Goal: Information Seeking & Learning: Learn about a topic

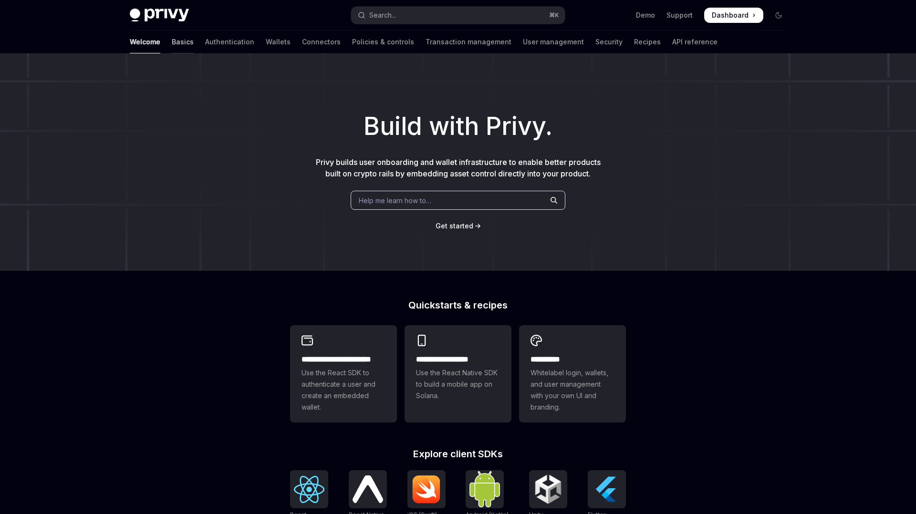
click at [172, 43] on link "Basics" at bounding box center [183, 42] width 22 height 23
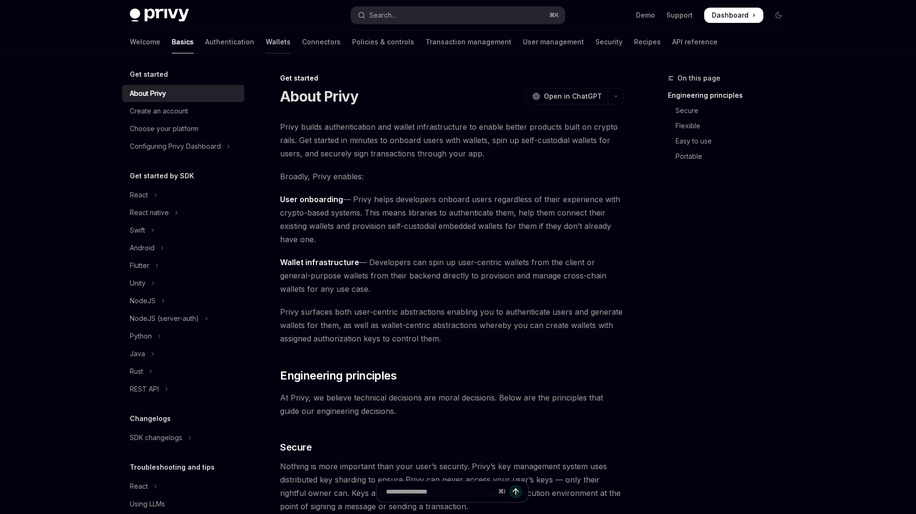
click at [266, 42] on link "Wallets" at bounding box center [278, 42] width 25 height 23
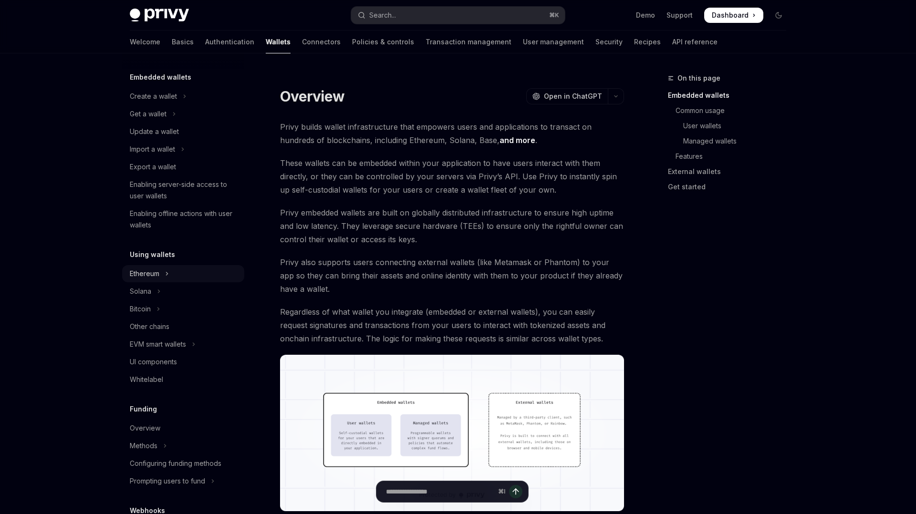
scroll to position [47, 0]
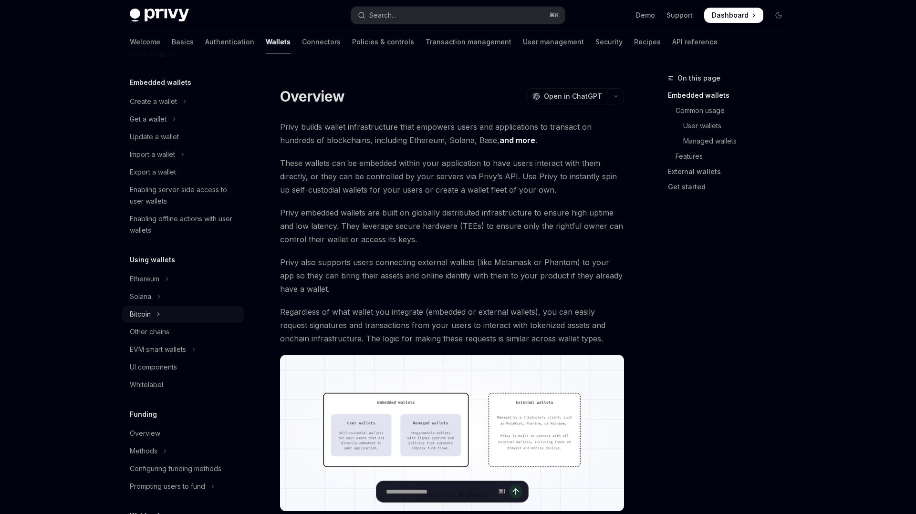
click at [166, 308] on button "Bitcoin" at bounding box center [183, 314] width 122 height 17
type textarea "*"
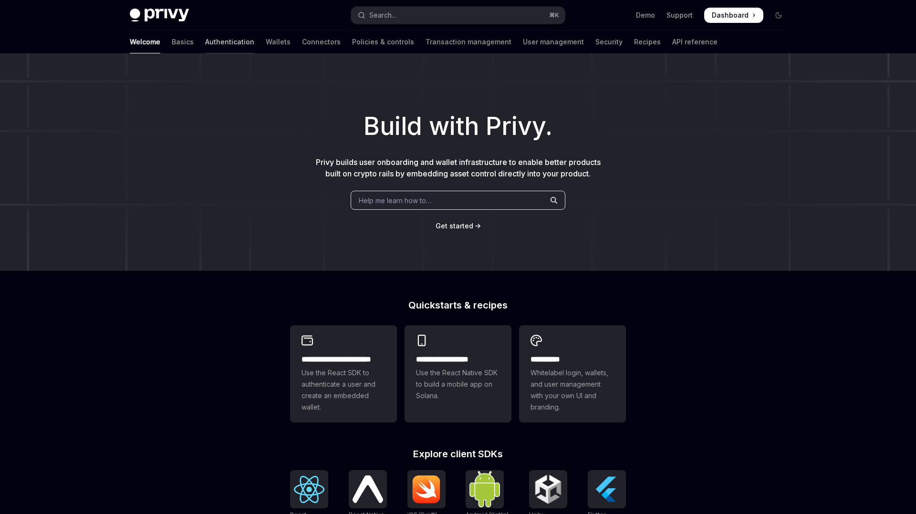
click at [205, 43] on link "Authentication" at bounding box center [229, 42] width 49 height 23
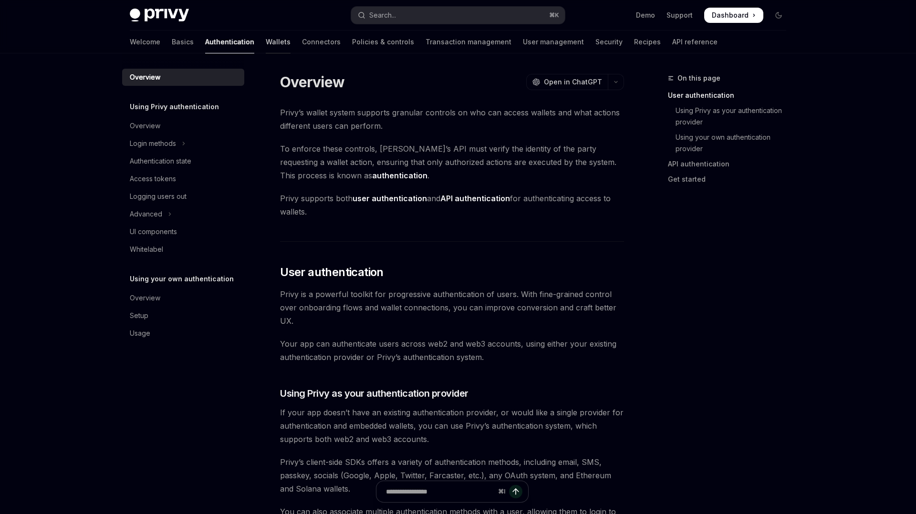
click at [266, 45] on link "Wallets" at bounding box center [278, 42] width 25 height 23
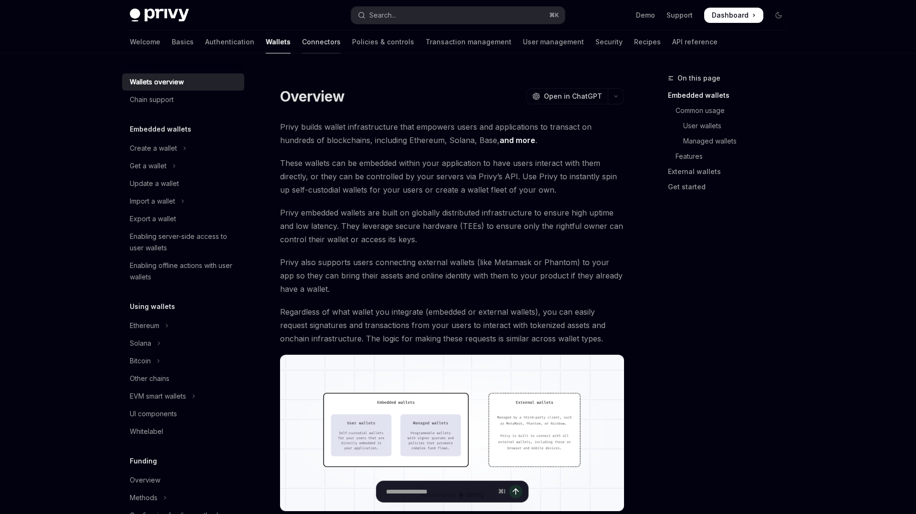
click at [302, 40] on link "Connectors" at bounding box center [321, 42] width 39 height 23
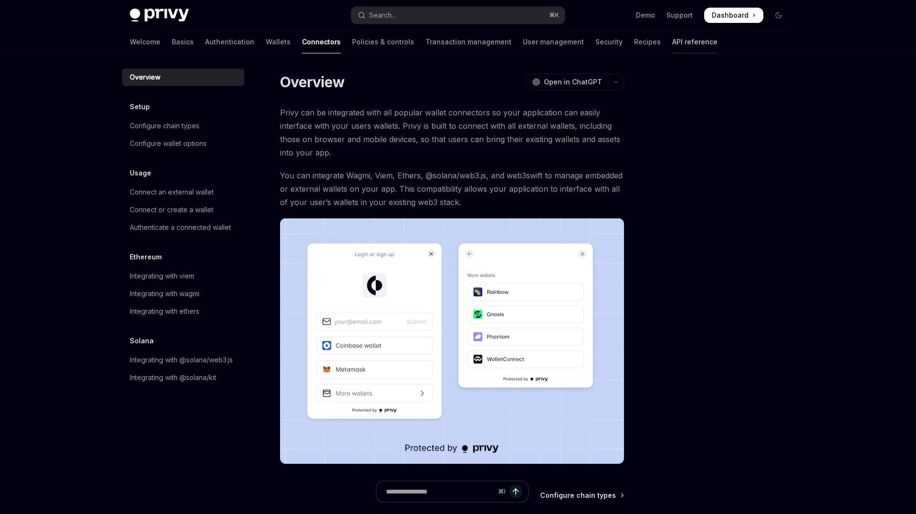
click at [672, 42] on link "API reference" at bounding box center [694, 42] width 45 height 23
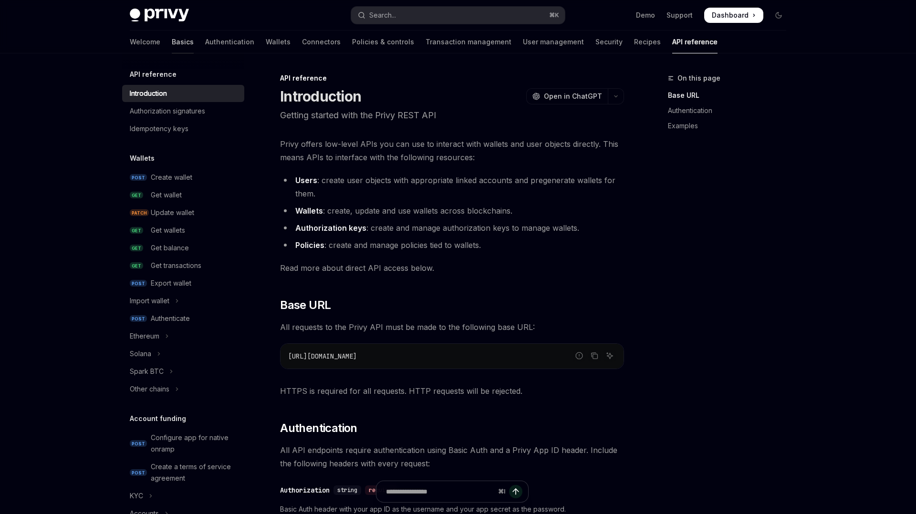
click at [172, 42] on link "Basics" at bounding box center [183, 42] width 22 height 23
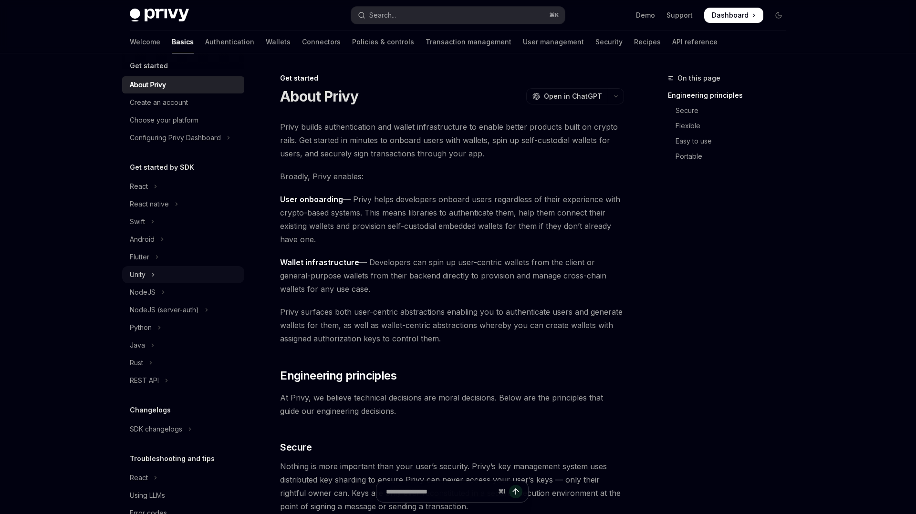
scroll to position [10, 0]
click at [170, 236] on button "Android" at bounding box center [183, 237] width 122 height 17
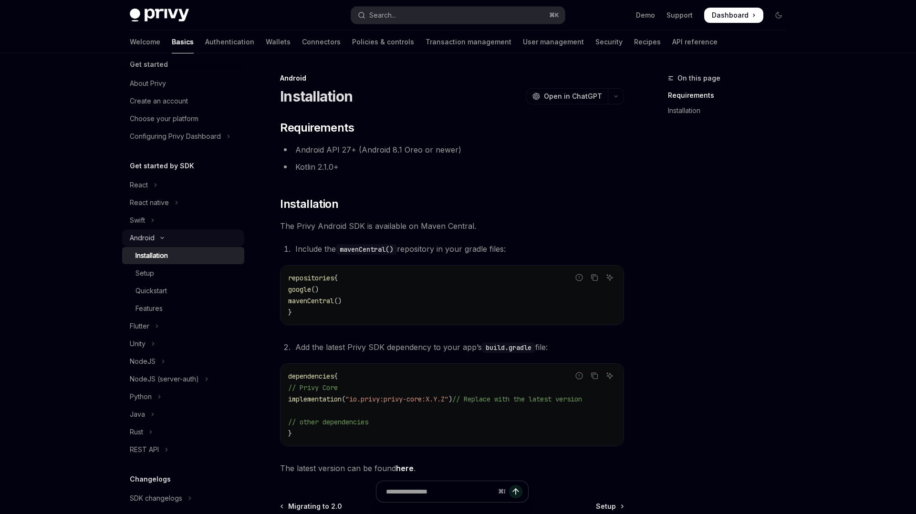
click at [176, 234] on button "Android" at bounding box center [183, 237] width 122 height 17
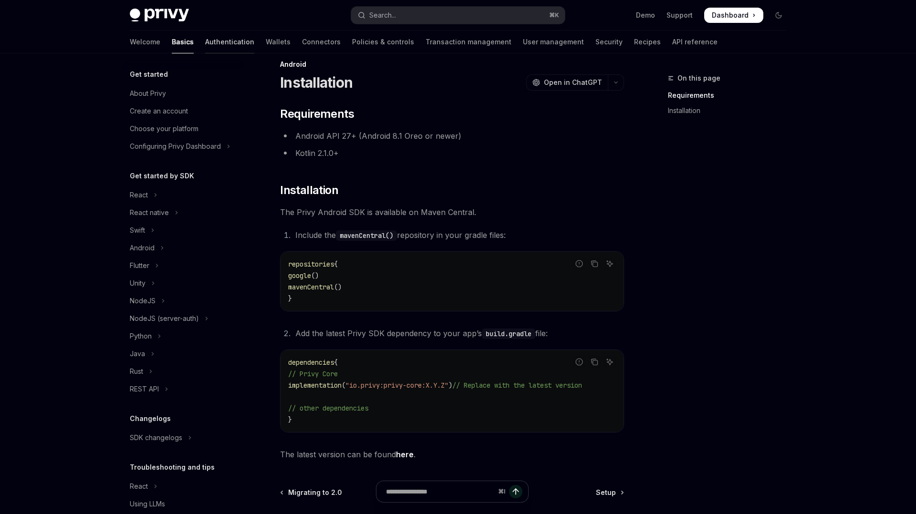
click at [205, 42] on link "Authentication" at bounding box center [229, 42] width 49 height 23
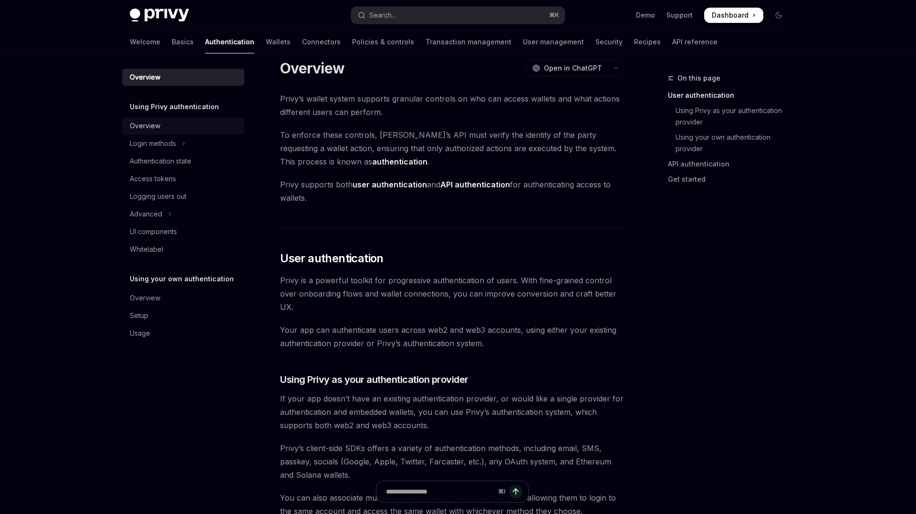
click at [189, 118] on link "Overview" at bounding box center [183, 125] width 122 height 17
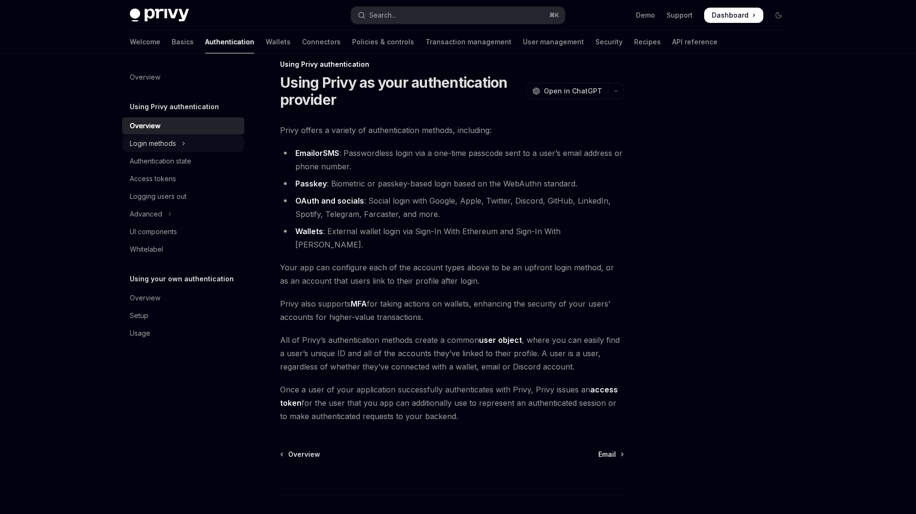
click at [202, 142] on button "Login methods" at bounding box center [183, 143] width 122 height 17
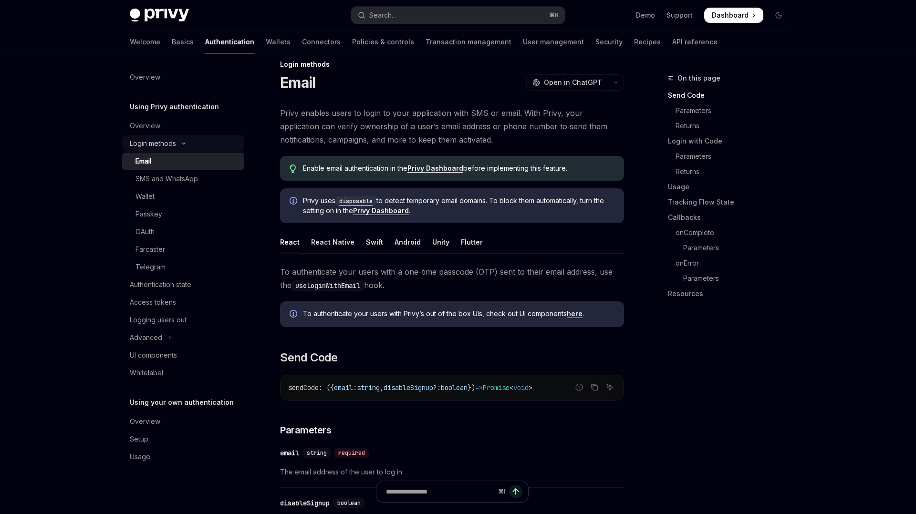
click at [202, 144] on button "Login methods" at bounding box center [183, 143] width 122 height 17
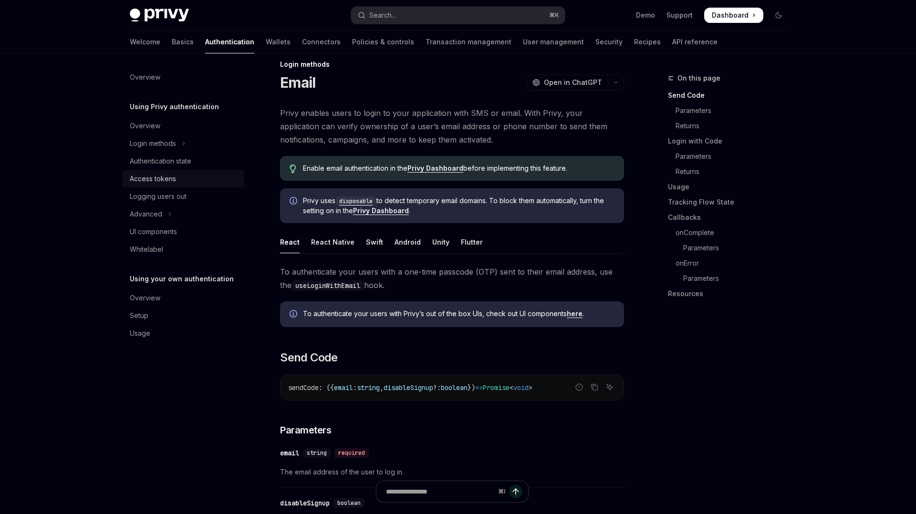
click at [183, 174] on div "Access tokens" at bounding box center [184, 178] width 109 height 11
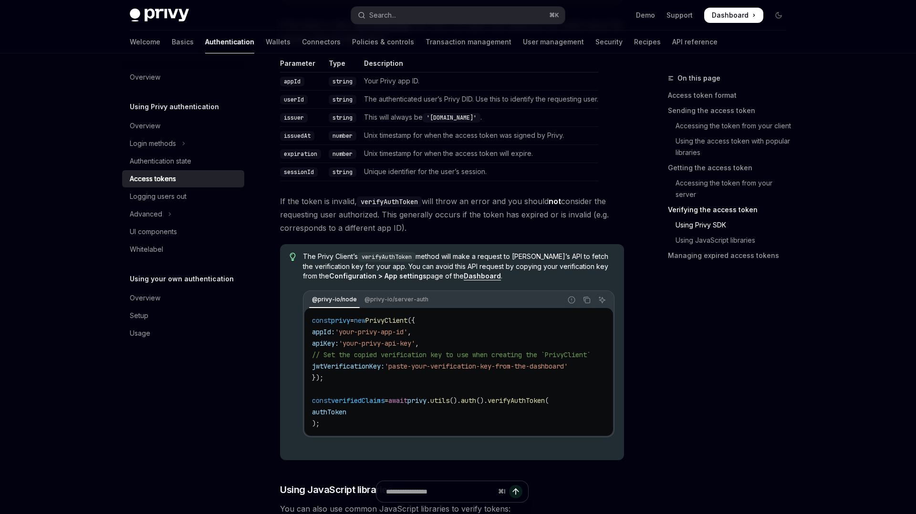
scroll to position [1590, 0]
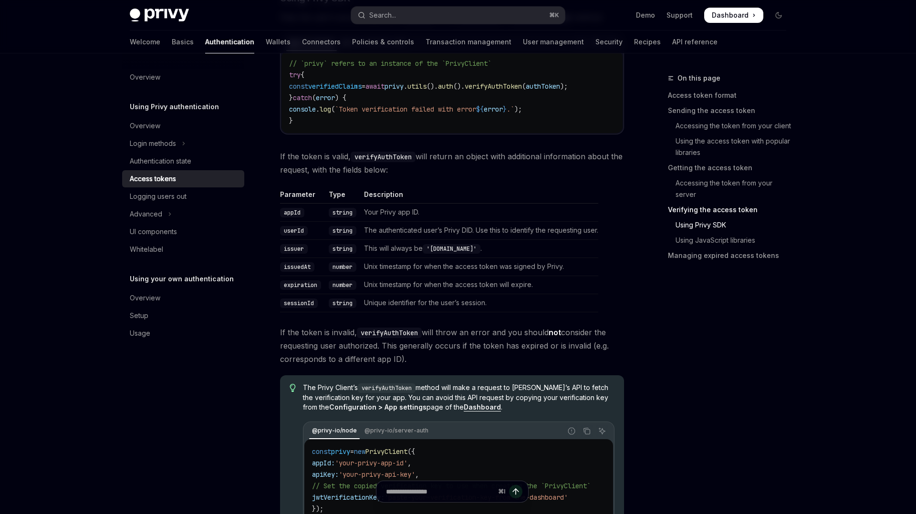
click at [250, 41] on div "Welcome Basics Authentication Wallets Connectors Policies & controls Transactio…" at bounding box center [424, 42] width 588 height 23
click at [243, 41] on div "Welcome Basics Authentication Wallets Connectors Policies & controls Transactio…" at bounding box center [424, 42] width 588 height 23
click at [266, 42] on link "Wallets" at bounding box center [278, 42] width 25 height 23
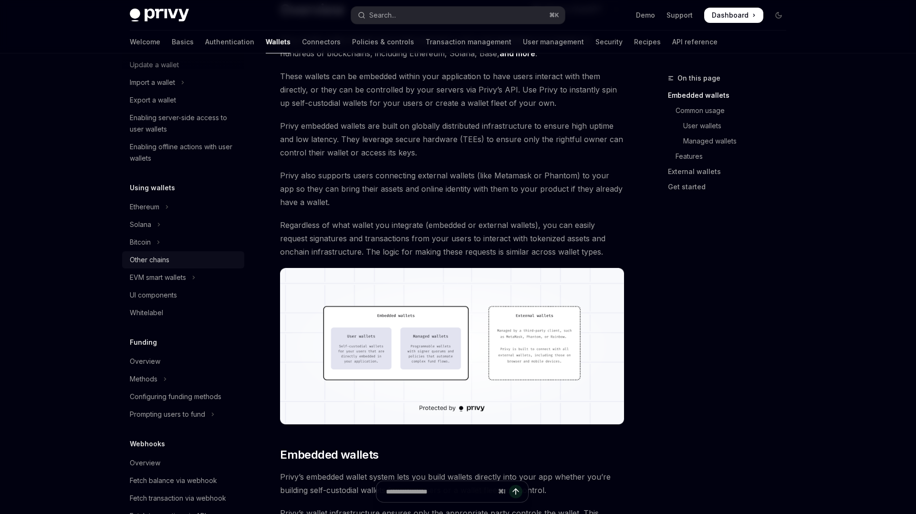
scroll to position [117, 0]
click at [178, 244] on button "Bitcoin" at bounding box center [183, 244] width 122 height 17
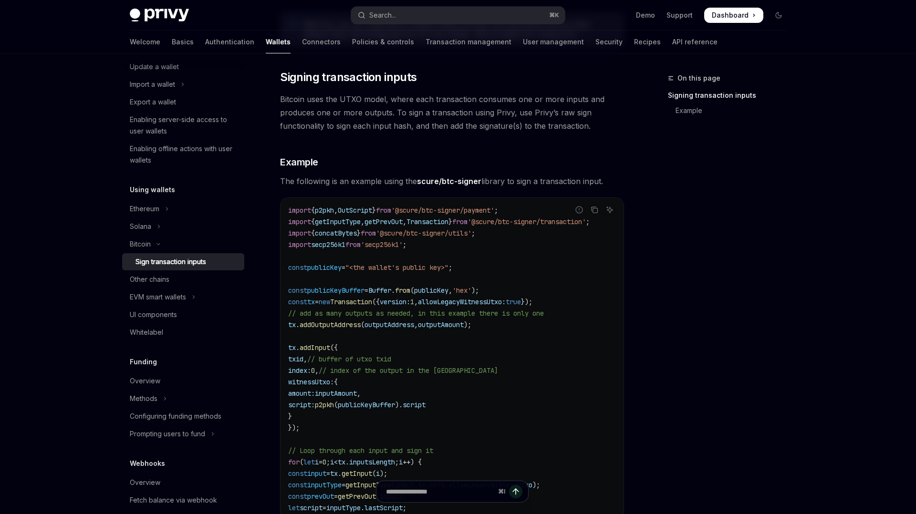
scroll to position [126, 0]
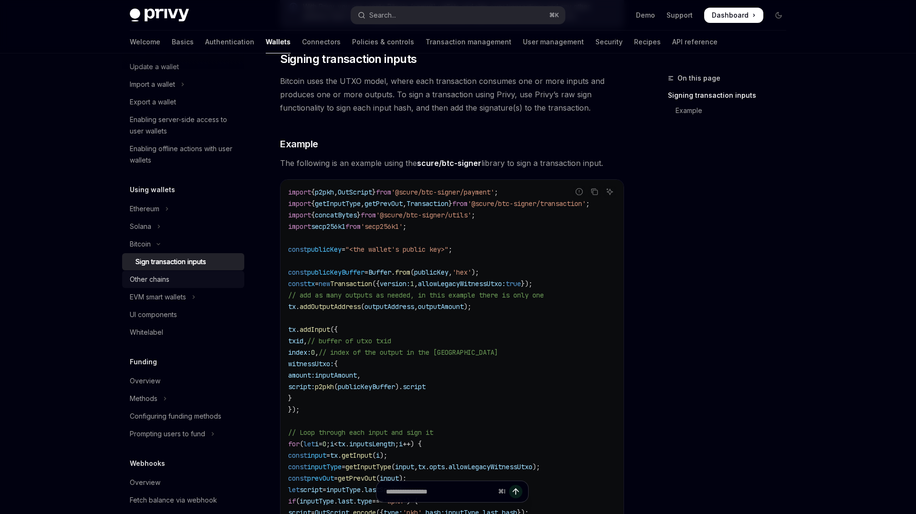
click at [167, 277] on div "Other chains" at bounding box center [150, 279] width 40 height 11
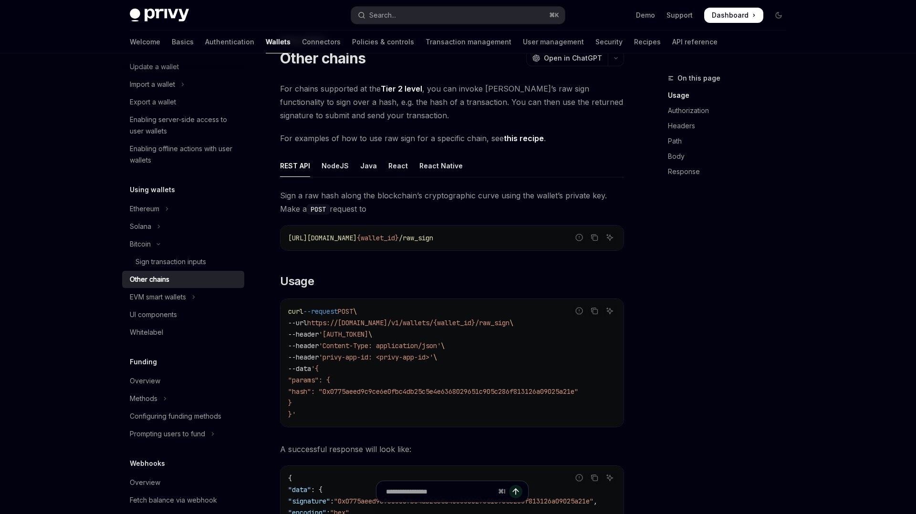
scroll to position [41, 0]
click at [337, 167] on div "NodeJS" at bounding box center [335, 163] width 27 height 22
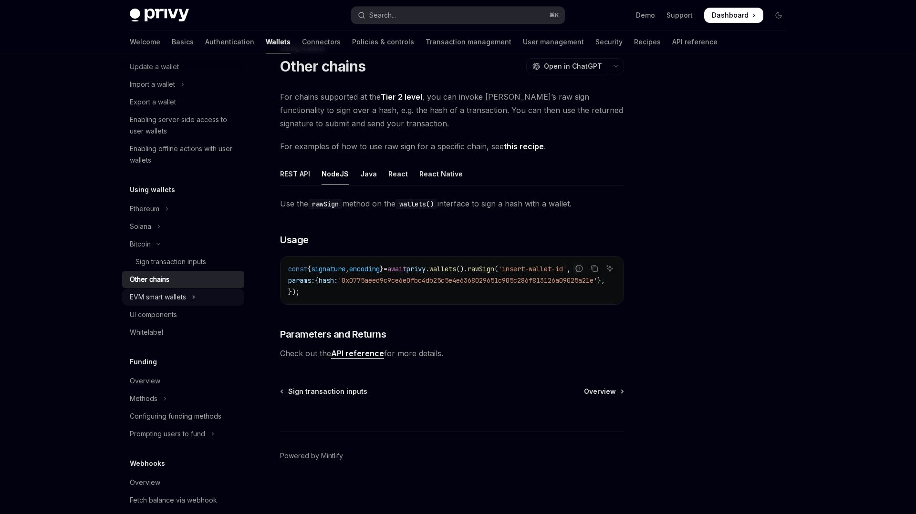
click at [179, 295] on div "EVM smart wallets" at bounding box center [158, 296] width 56 height 11
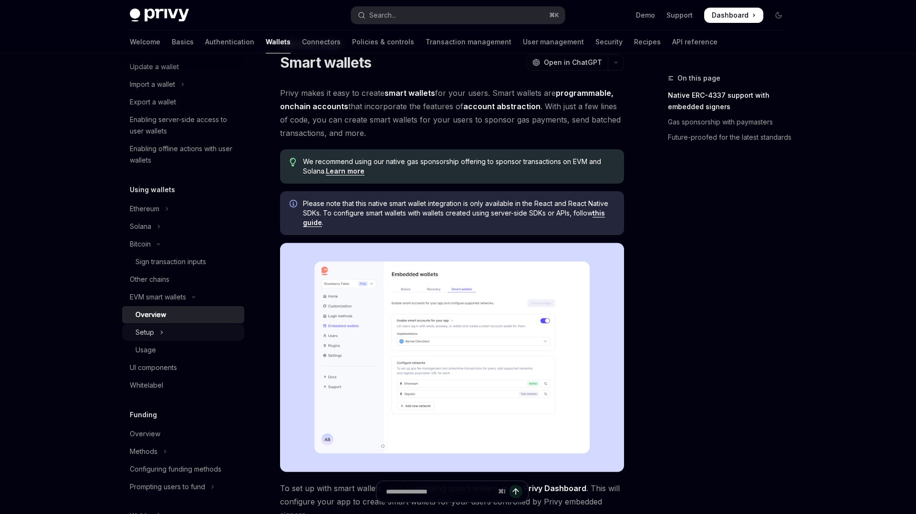
click at [176, 327] on button "Setup" at bounding box center [183, 332] width 122 height 17
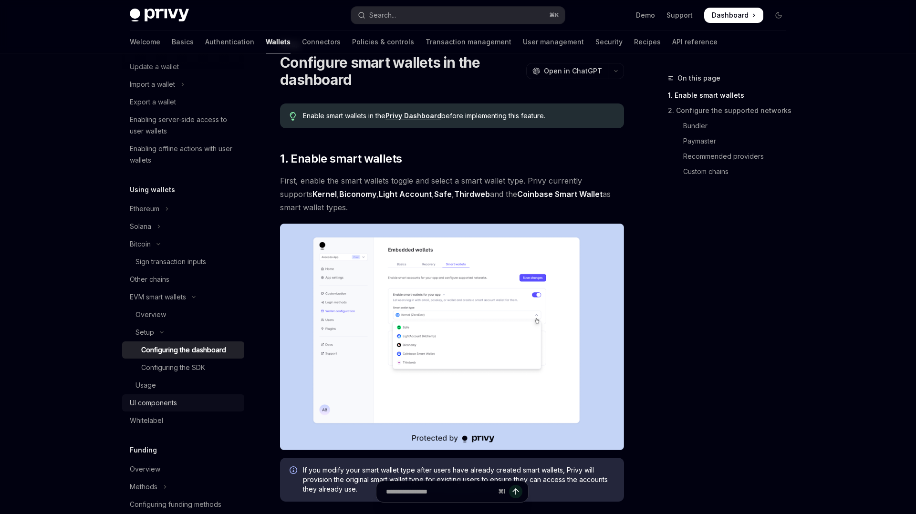
click at [159, 402] on div "UI components" at bounding box center [153, 402] width 47 height 11
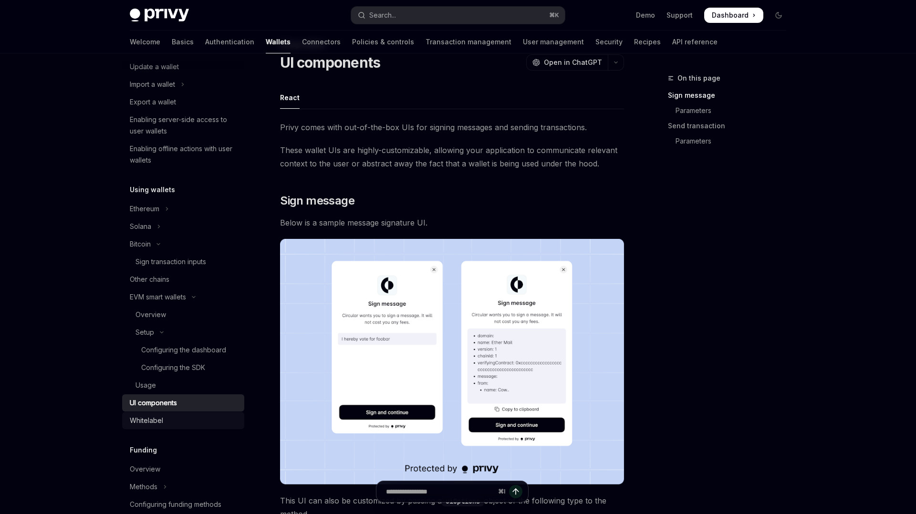
click at [197, 427] on link "Whitelabel" at bounding box center [183, 420] width 122 height 17
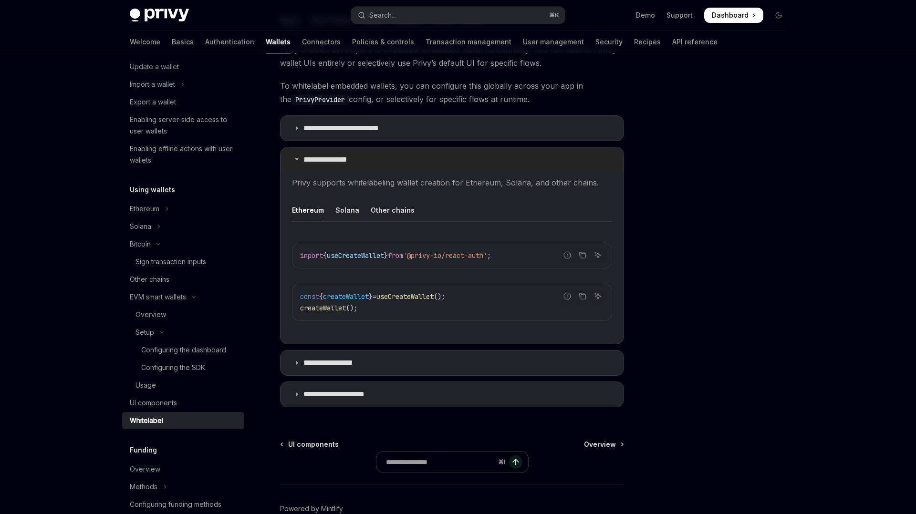
scroll to position [164, 0]
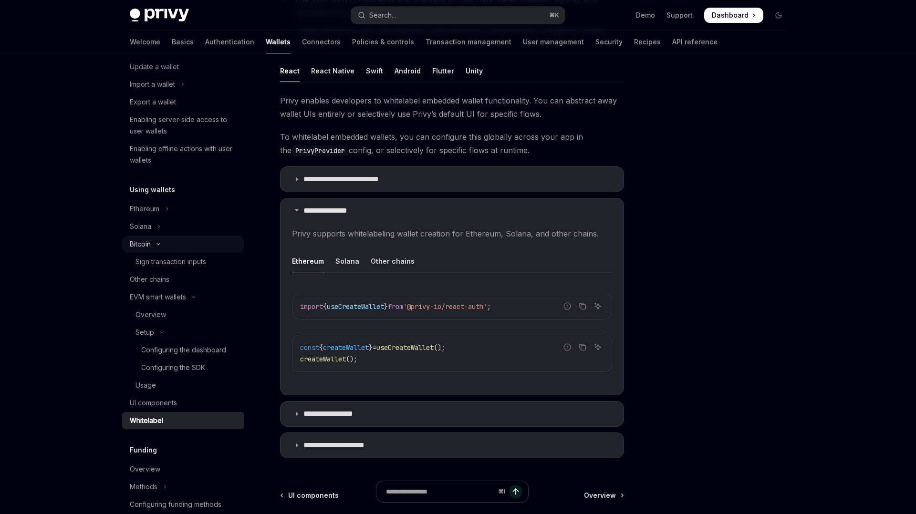
click at [165, 240] on button "Bitcoin" at bounding box center [183, 244] width 122 height 17
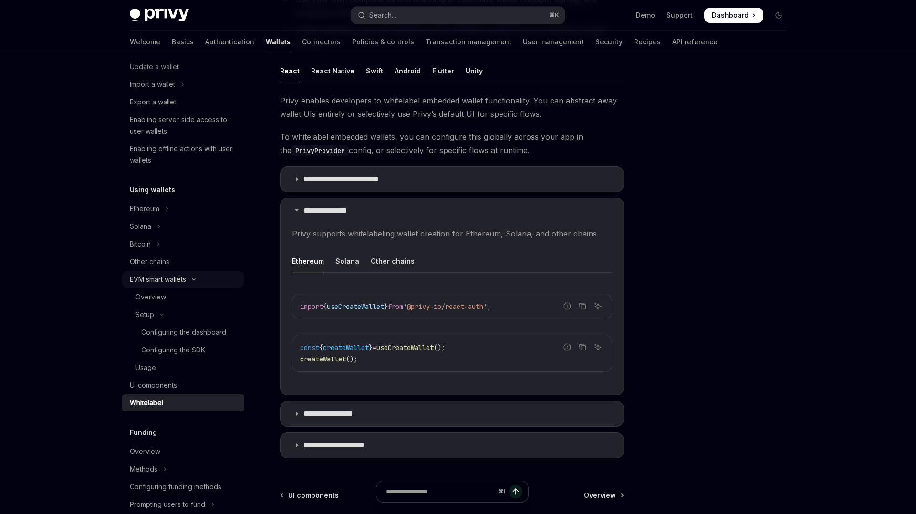
click at [159, 286] on button "EVM smart wallets" at bounding box center [183, 279] width 122 height 17
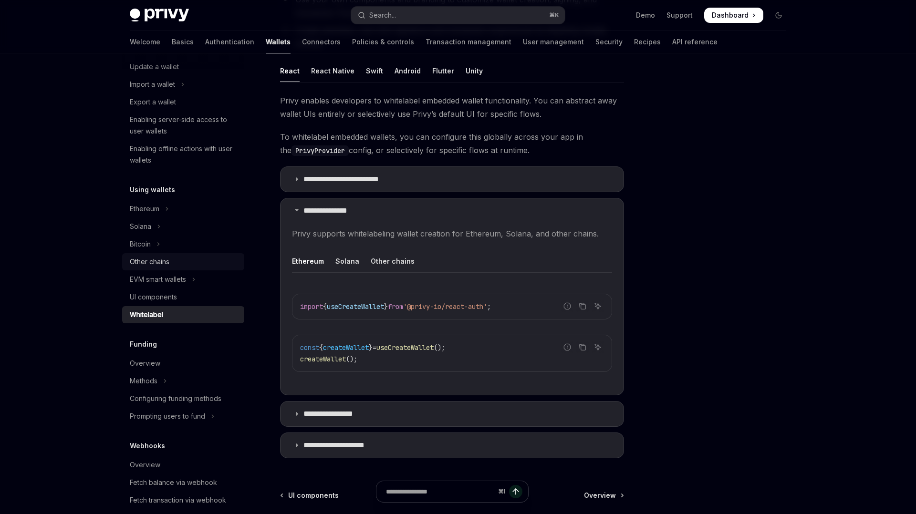
click at [177, 253] on link "Other chains" at bounding box center [183, 261] width 122 height 17
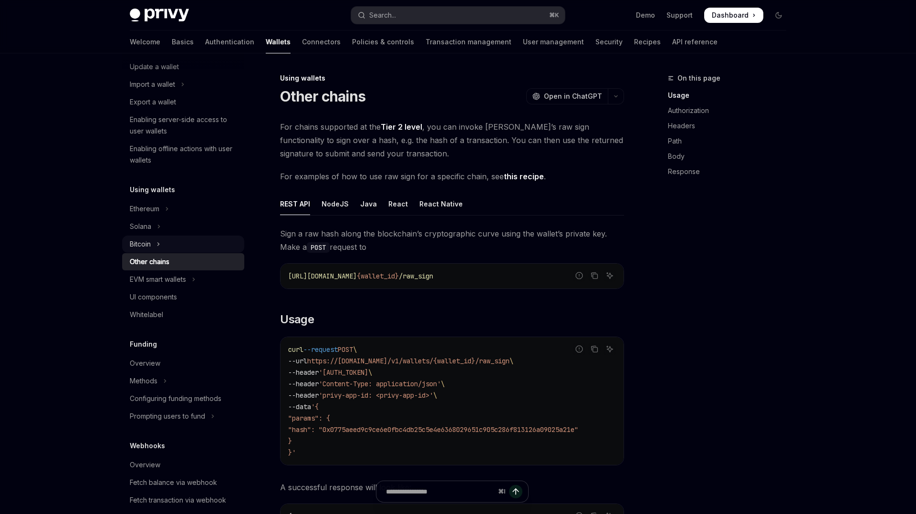
click at [178, 248] on button "Bitcoin" at bounding box center [183, 244] width 122 height 17
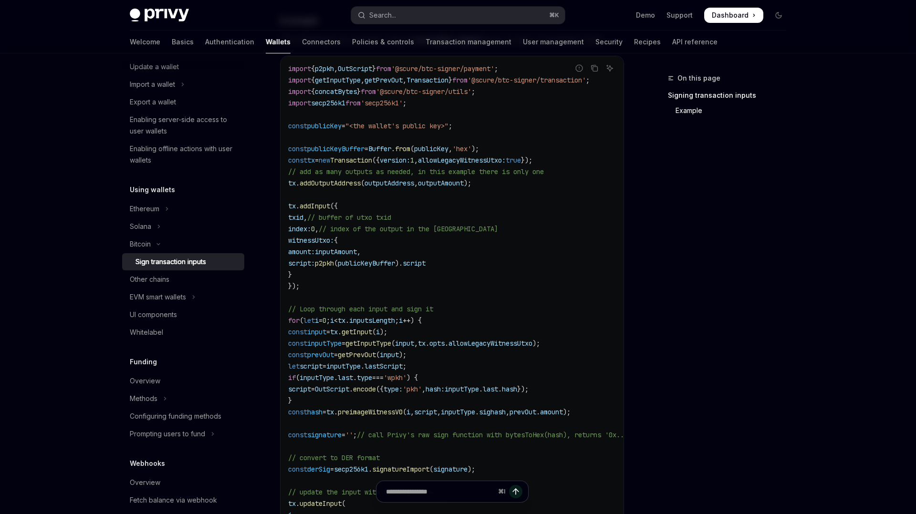
scroll to position [260, 0]
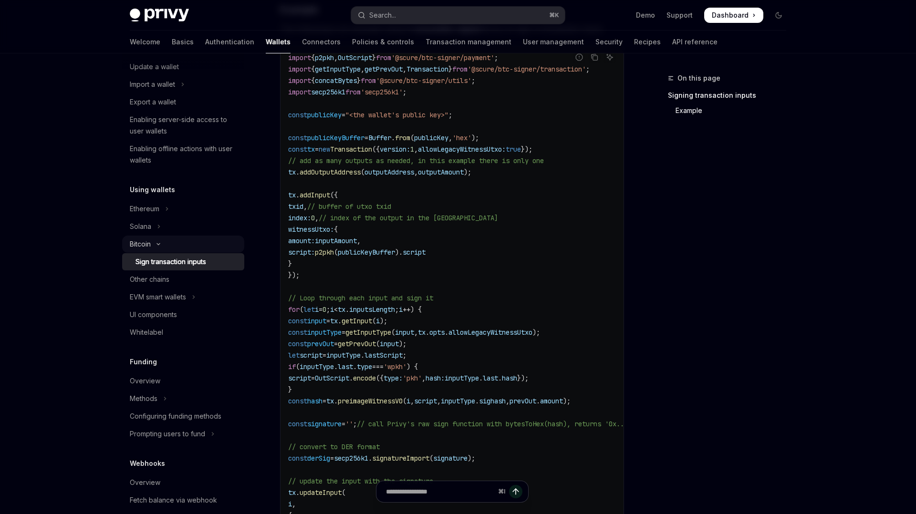
click at [166, 238] on button "Bitcoin" at bounding box center [183, 244] width 122 height 17
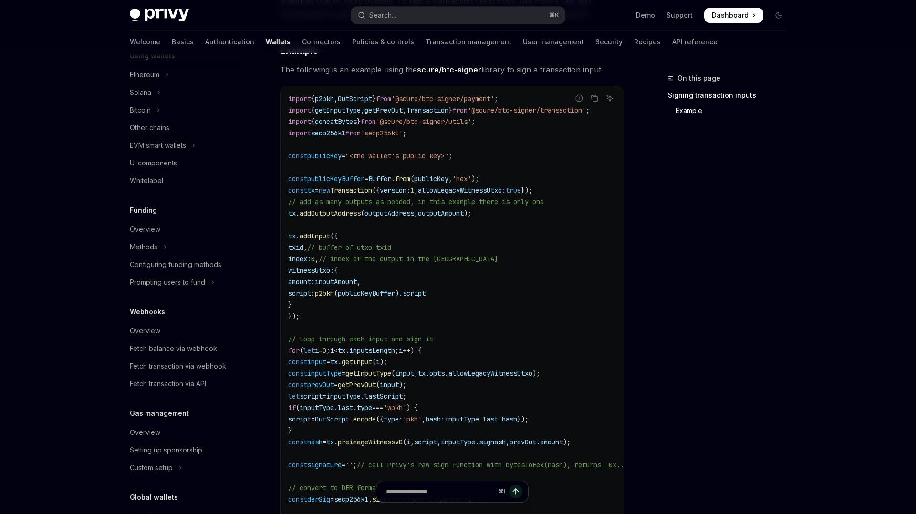
scroll to position [524, 0]
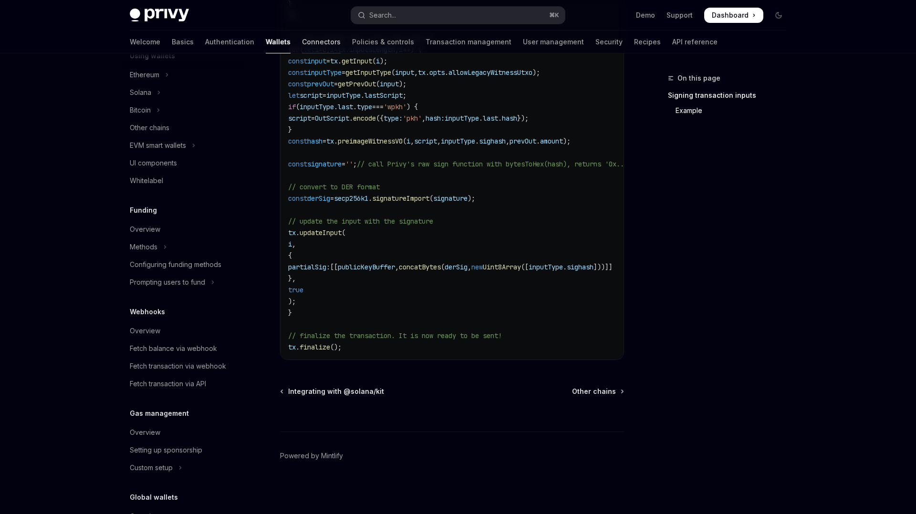
click at [302, 50] on link "Connectors" at bounding box center [321, 42] width 39 height 23
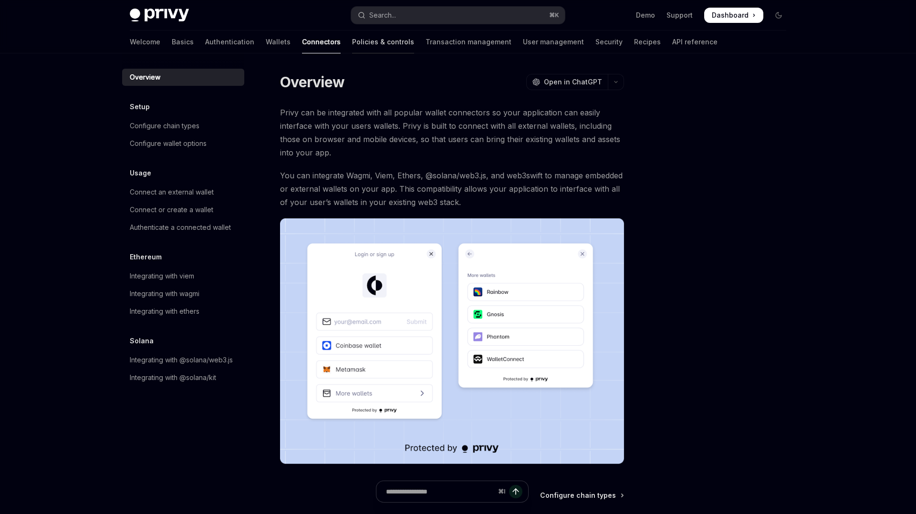
click at [352, 48] on link "Policies & controls" at bounding box center [383, 42] width 62 height 23
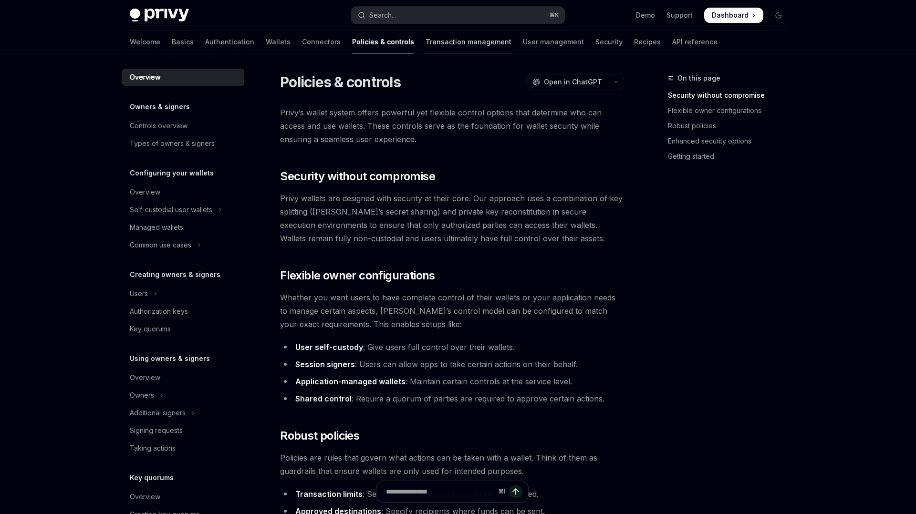
click at [426, 45] on link "Transaction management" at bounding box center [469, 42] width 86 height 23
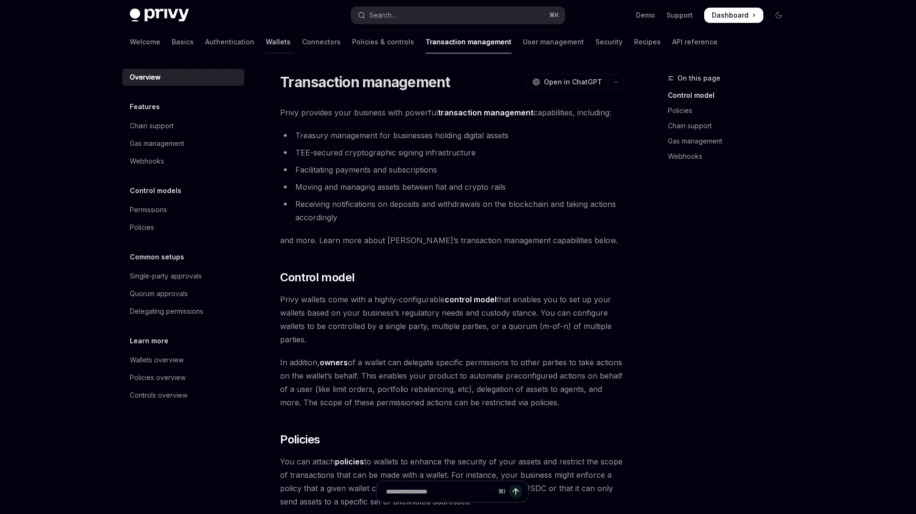
click at [266, 36] on link "Wallets" at bounding box center [278, 42] width 25 height 23
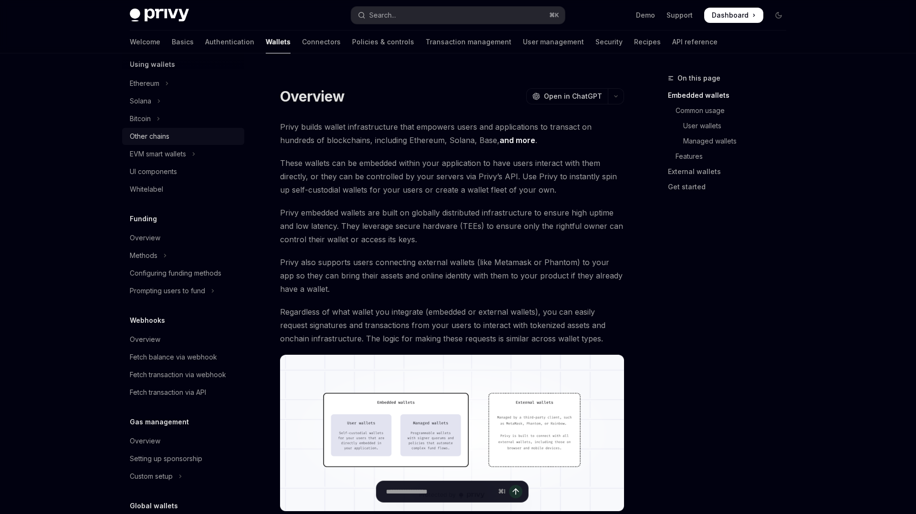
scroll to position [316, 0]
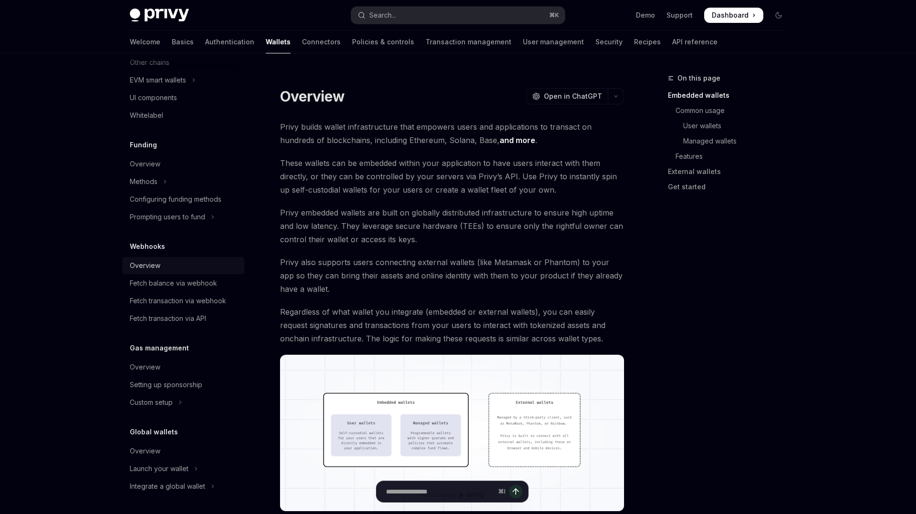
click at [186, 270] on div "Overview" at bounding box center [184, 265] width 109 height 11
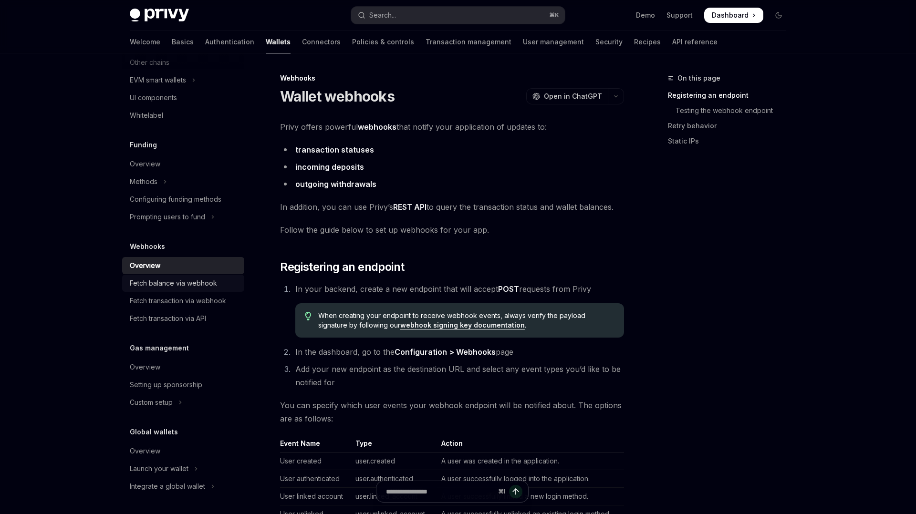
click at [179, 279] on div "Fetch balance via webhook" at bounding box center [173, 283] width 87 height 11
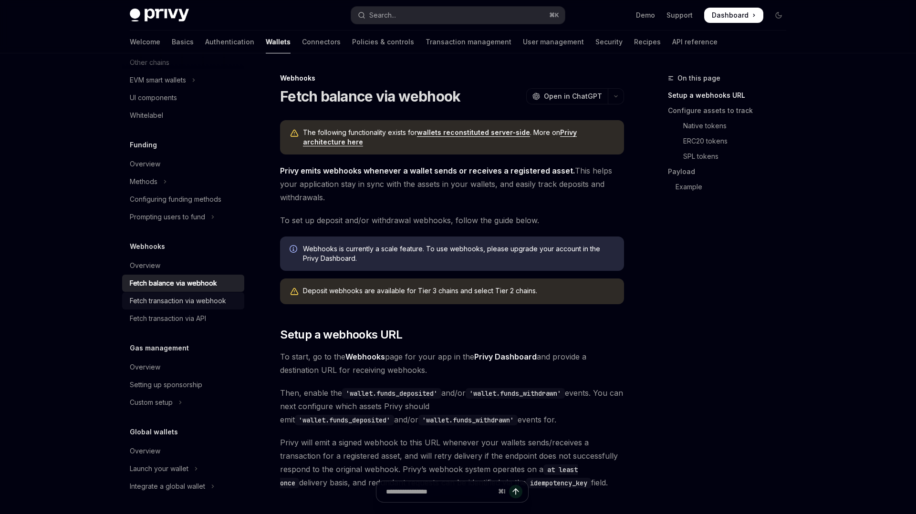
click at [178, 297] on div "Fetch transaction via webhook" at bounding box center [178, 300] width 96 height 11
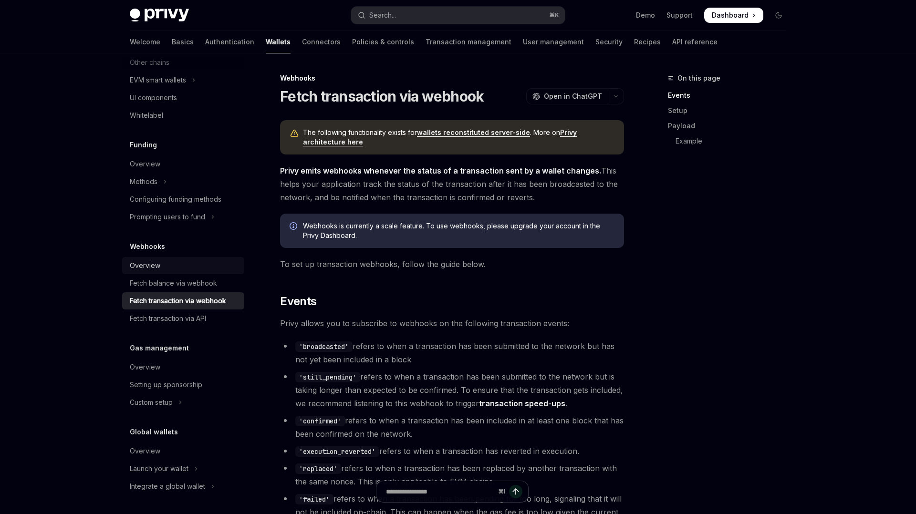
click at [178, 269] on div "Overview" at bounding box center [184, 265] width 109 height 11
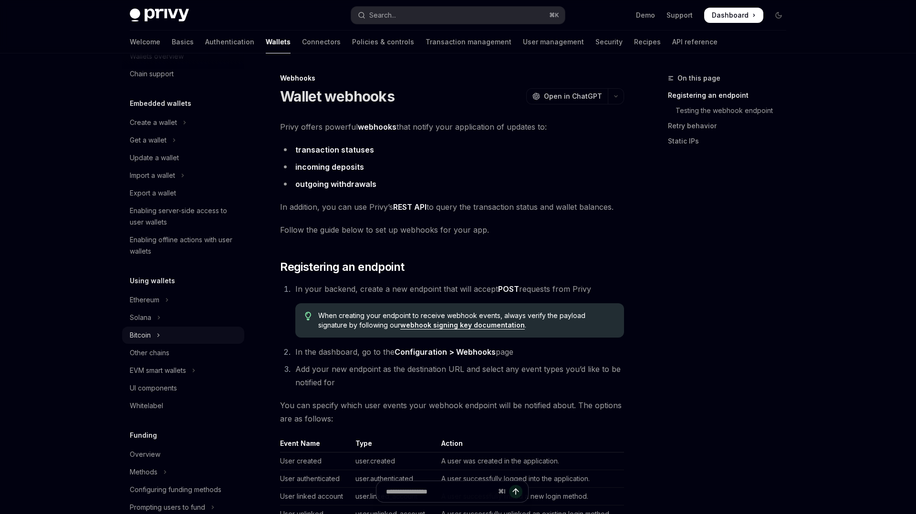
scroll to position [28, 0]
click at [426, 45] on link "Transaction management" at bounding box center [469, 42] width 86 height 23
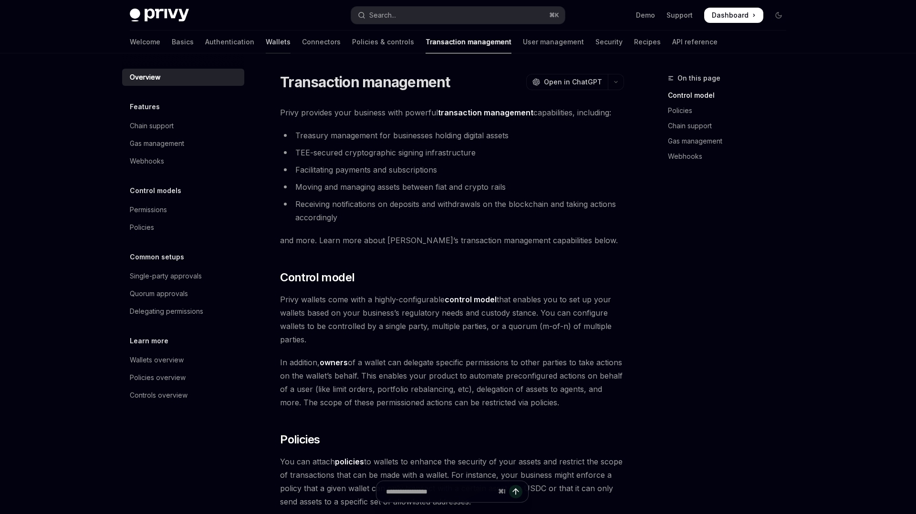
click at [266, 42] on link "Wallets" at bounding box center [278, 42] width 25 height 23
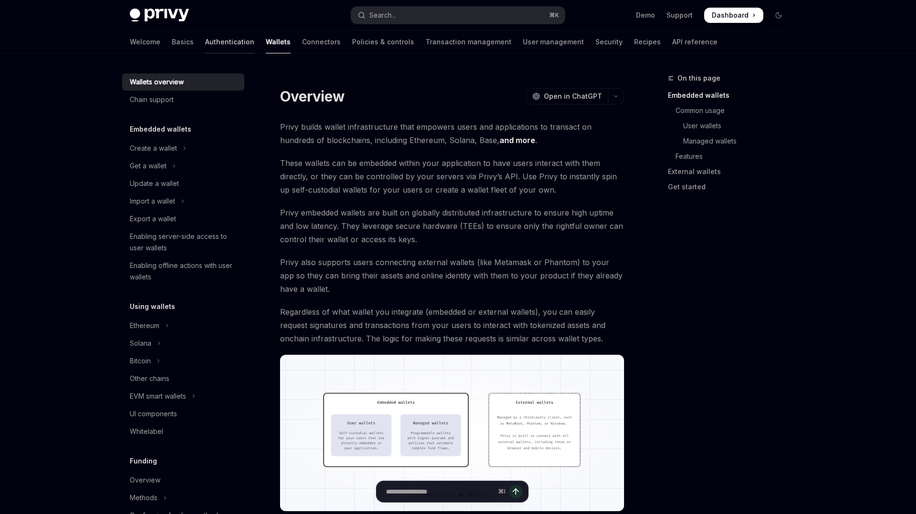
click at [205, 48] on link "Authentication" at bounding box center [229, 42] width 49 height 23
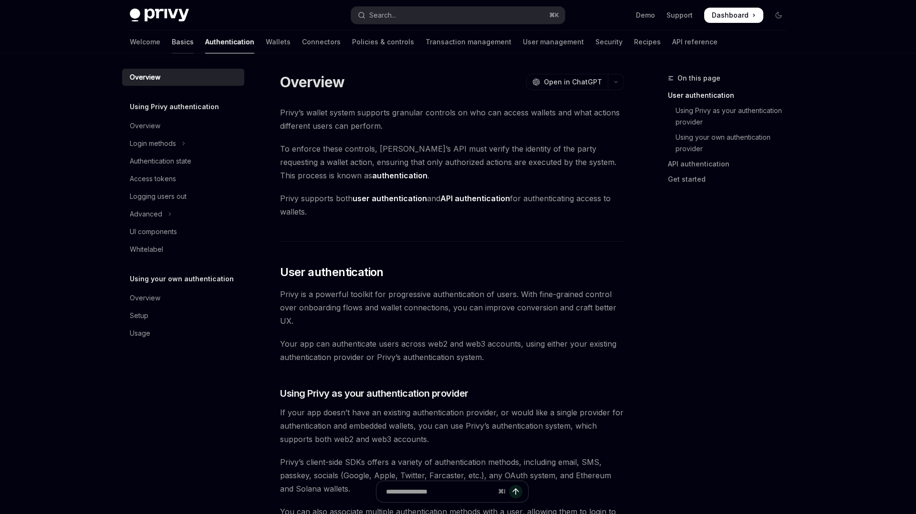
click at [172, 36] on link "Basics" at bounding box center [183, 42] width 22 height 23
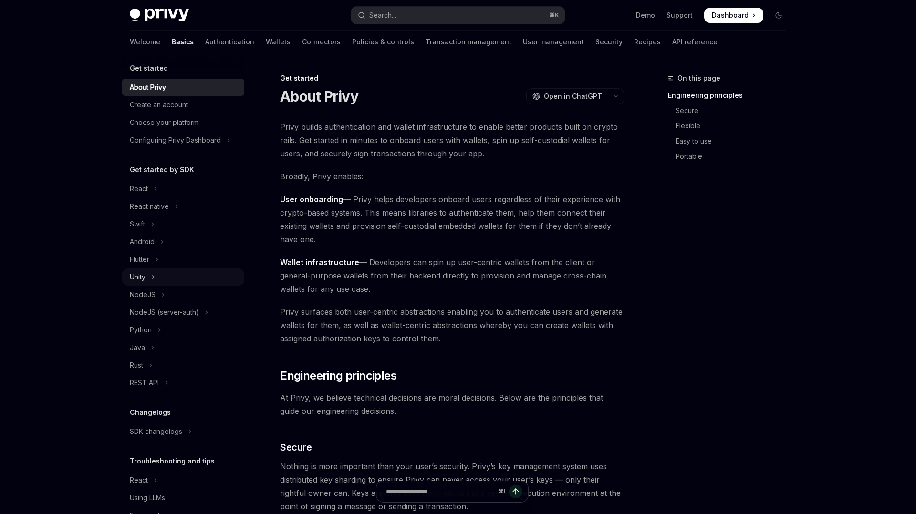
scroll to position [7, 0]
click at [170, 234] on button "Android" at bounding box center [183, 240] width 122 height 17
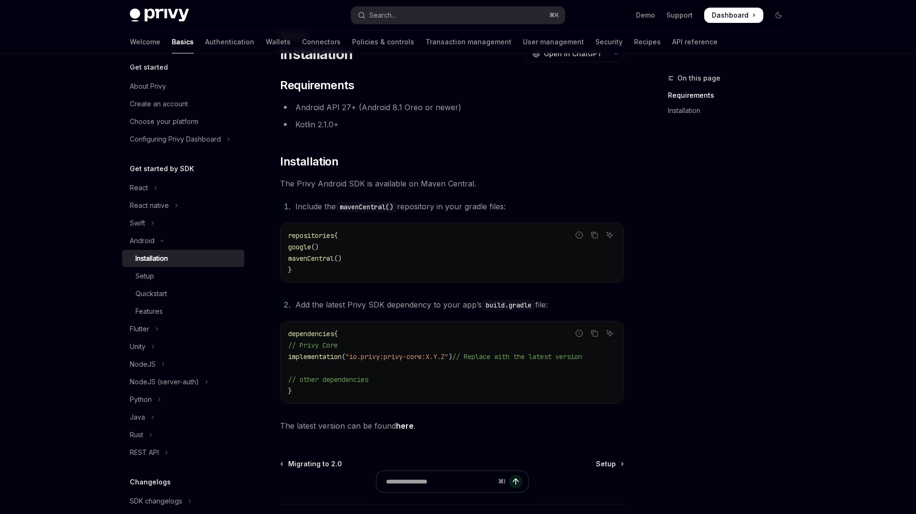
scroll to position [119, 0]
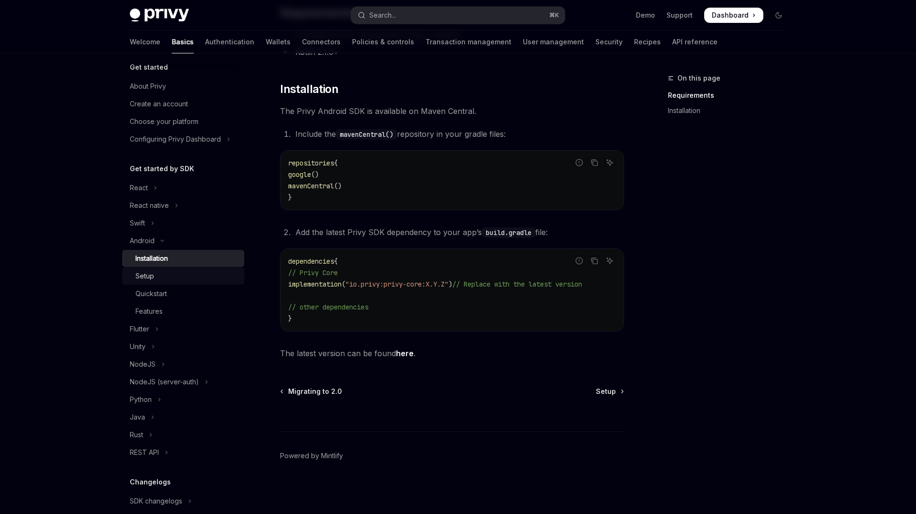
click at [187, 270] on div "Setup" at bounding box center [186, 275] width 103 height 11
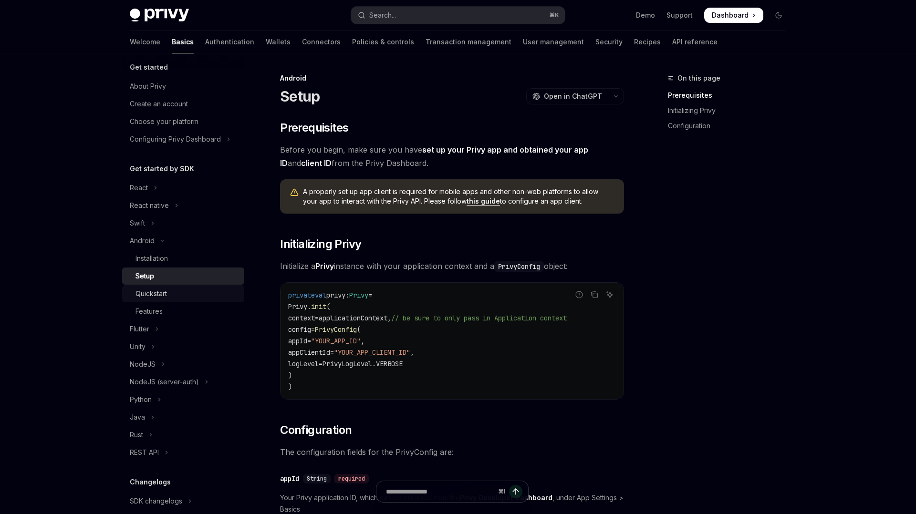
click at [175, 293] on div "Quickstart" at bounding box center [186, 293] width 103 height 11
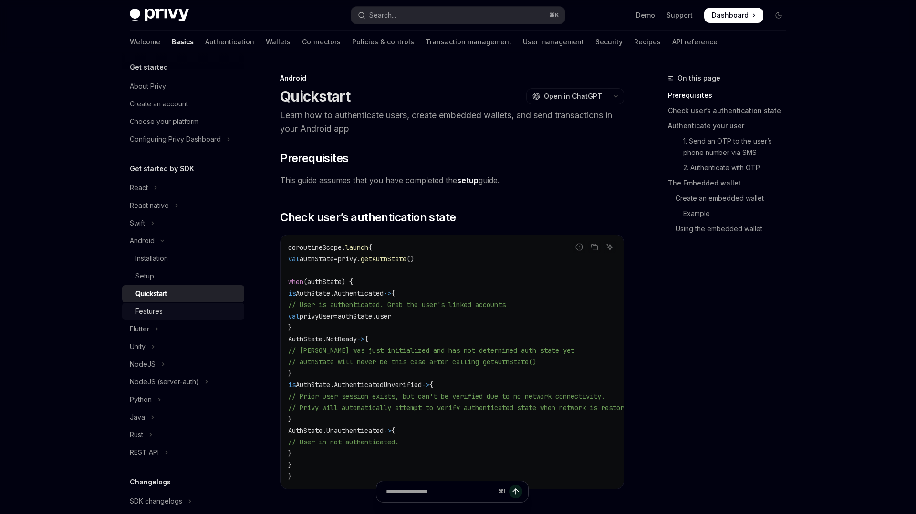
click at [169, 316] on div "Features" at bounding box center [186, 311] width 103 height 11
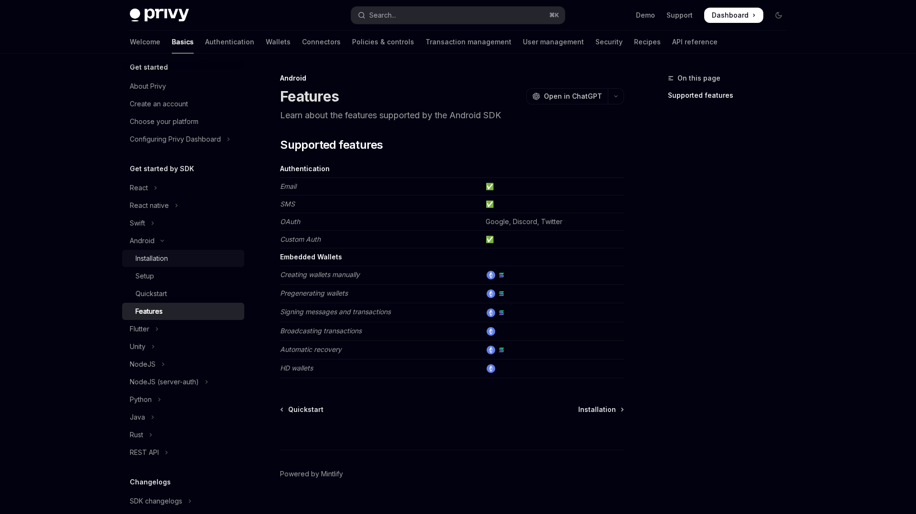
click at [172, 256] on div "Installation" at bounding box center [186, 258] width 103 height 11
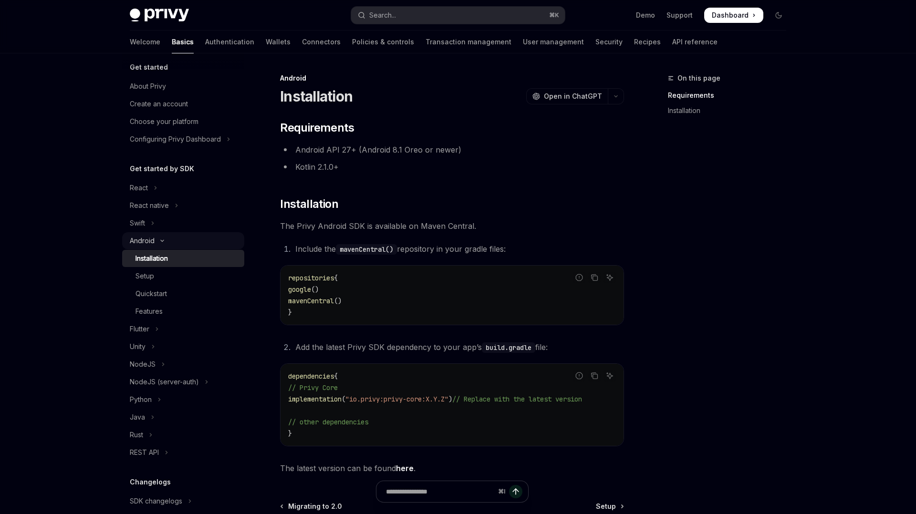
click at [174, 241] on button "Android" at bounding box center [183, 240] width 122 height 17
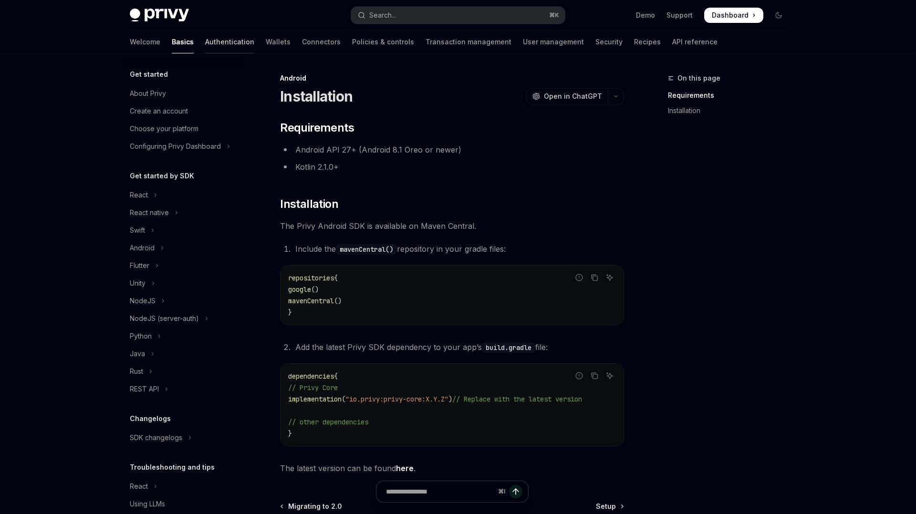
click at [205, 43] on link "Authentication" at bounding box center [229, 42] width 49 height 23
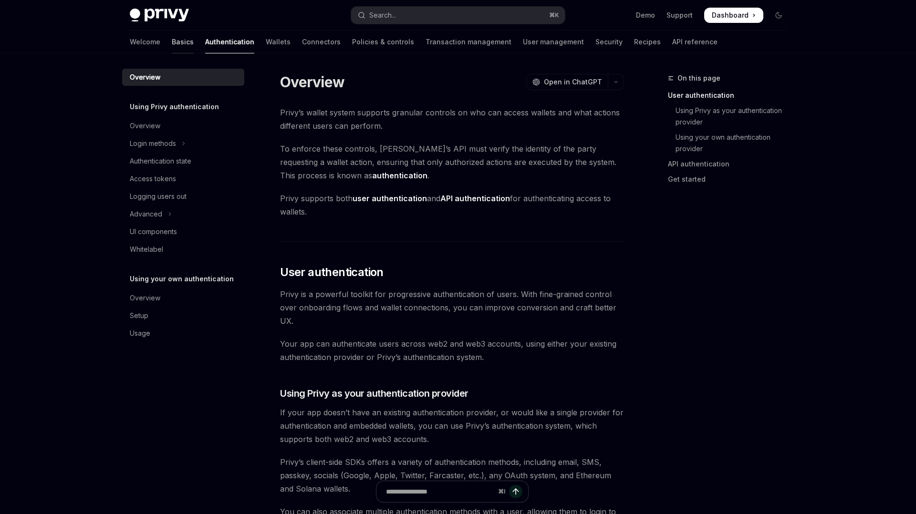
click at [172, 38] on link "Basics" at bounding box center [183, 42] width 22 height 23
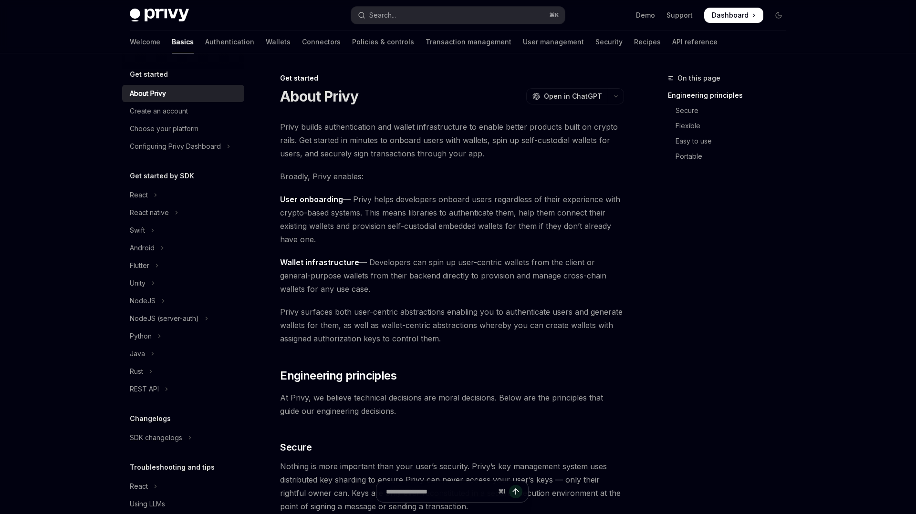
type textarea "*"
